Goal: Information Seeking & Learning: Learn about a topic

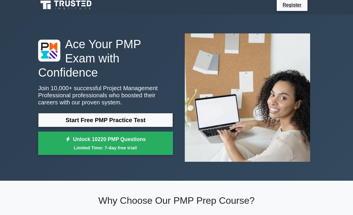
scroll to position [4, 0]
click at [151, 120] on link "Start Free PMP Practice Test" at bounding box center [105, 120] width 135 height 14
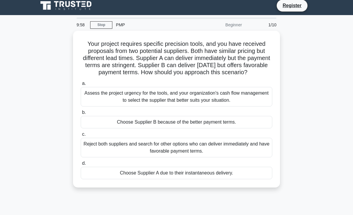
scroll to position [7, 0]
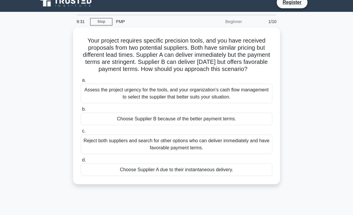
click at [250, 103] on div "Assess the project urgency for the tools, and your organization's cash flow man…" at bounding box center [177, 94] width 192 height 20
click at [81, 82] on input "a. Assess the project urgency for the tools, and your organization's cash flow …" at bounding box center [81, 80] width 0 height 4
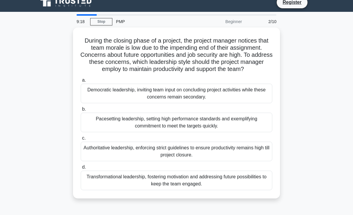
click at [239, 187] on div "Transformational leadership, fostering motivation and addressing future possibi…" at bounding box center [177, 181] width 192 height 20
click at [81, 169] on input "d. Transformational leadership, fostering motivation and addressing future poss…" at bounding box center [81, 167] width 0 height 4
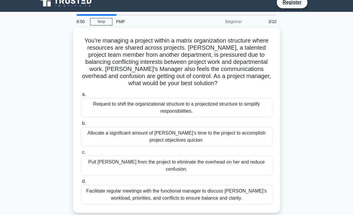
click at [204, 204] on div "Facilitate regular meetings with the functional manager to discuss [PERSON_NAME…" at bounding box center [177, 195] width 192 height 20
click at [81, 183] on input "d. Facilitate regular meetings with the functional manager to discuss [PERSON_N…" at bounding box center [81, 182] width 0 height 4
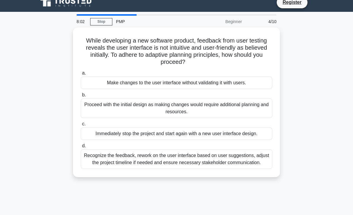
click at [233, 165] on div "Recognize the feedback, rework on the user interface based on user suggestions,…" at bounding box center [177, 159] width 192 height 20
click at [81, 148] on input "d. Recognize the feedback, rework on the user interface based on user suggestio…" at bounding box center [81, 146] width 0 height 4
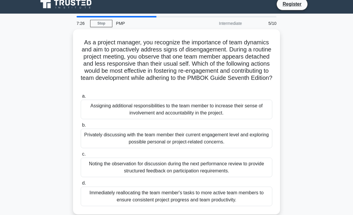
scroll to position [5, 0]
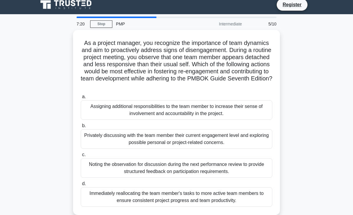
click at [244, 148] on div "Privately discussing with the team member their current engagement level and ex…" at bounding box center [177, 139] width 192 height 20
click at [81, 128] on input "b. Privately discussing with the team member their current engagement level and…" at bounding box center [81, 126] width 0 height 4
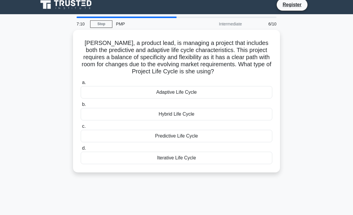
click at [254, 113] on div "Hybrid Life Cycle" at bounding box center [177, 114] width 192 height 12
click at [81, 106] on input "b. Hybrid Life Cycle" at bounding box center [81, 105] width 0 height 4
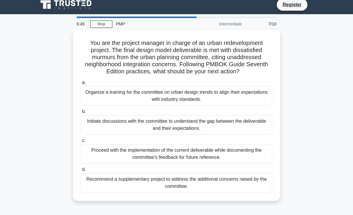
click at [247, 132] on div "Initiate discussions with the committee to understand the gap between the deliv…" at bounding box center [177, 125] width 192 height 20
click at [81, 114] on input "b. Initiate discussions with the committee to understand the gap between the de…" at bounding box center [81, 112] width 0 height 4
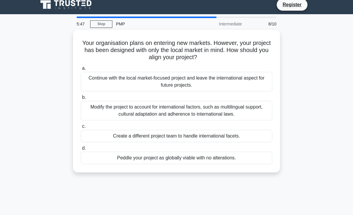
click at [254, 86] on div "Continue with the local market-focused project and leave the international aspe…" at bounding box center [177, 82] width 192 height 20
click at [81, 70] on input "a. Continue with the local market-focused project and leave the international a…" at bounding box center [81, 69] width 0 height 4
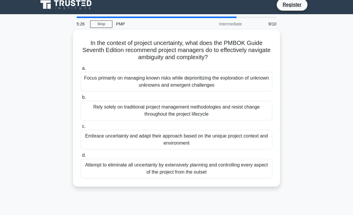
click at [236, 134] on div "Embrace uncertainty and adapt their approach based on the unique project contex…" at bounding box center [177, 140] width 192 height 20
click at [81, 128] on input "c. Embrace uncertainty and adapt their approach based on the unique project con…" at bounding box center [81, 127] width 0 height 4
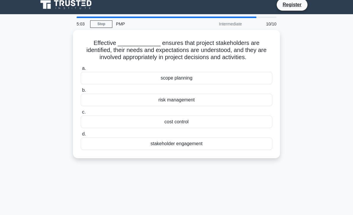
click at [240, 77] on label "a. scope planning" at bounding box center [177, 75] width 192 height 20
click at [81, 70] on input "a. scope planning" at bounding box center [81, 69] width 0 height 4
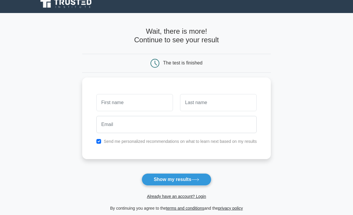
scroll to position [7, 0]
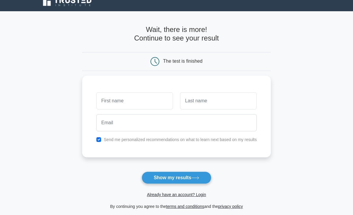
click at [129, 98] on input "text" at bounding box center [134, 101] width 77 height 17
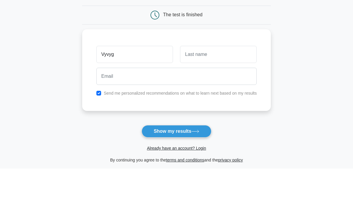
type input "Vyvyg"
click at [227, 93] on input "text" at bounding box center [218, 101] width 77 height 17
type input "Vygy"
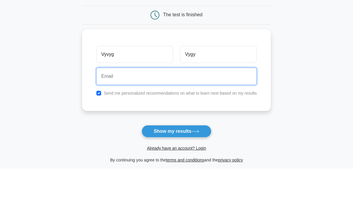
click at [204, 114] on input "email" at bounding box center [176, 122] width 161 height 17
type input "ctftfftf@gmail.com"
click at [176, 172] on button "Show my results" at bounding box center [177, 178] width 70 height 12
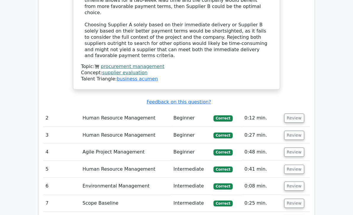
scroll to position [784, 0]
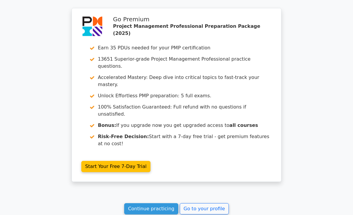
scroll to position [1056, 0]
